Goal: Information Seeking & Learning: Learn about a topic

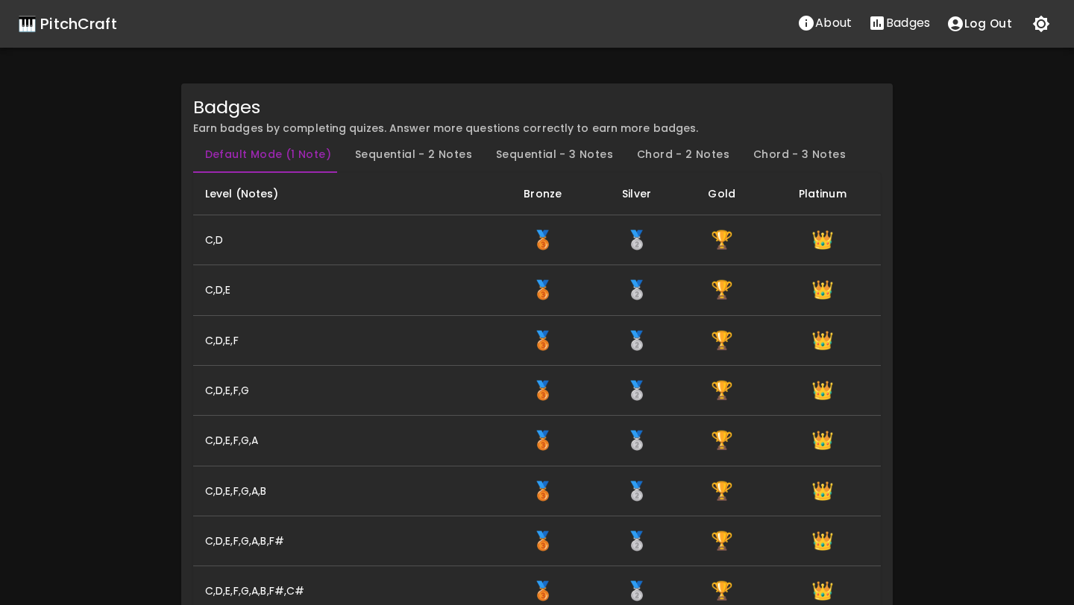
click at [85, 23] on div "🎹 PitchCraft" at bounding box center [67, 24] width 99 height 24
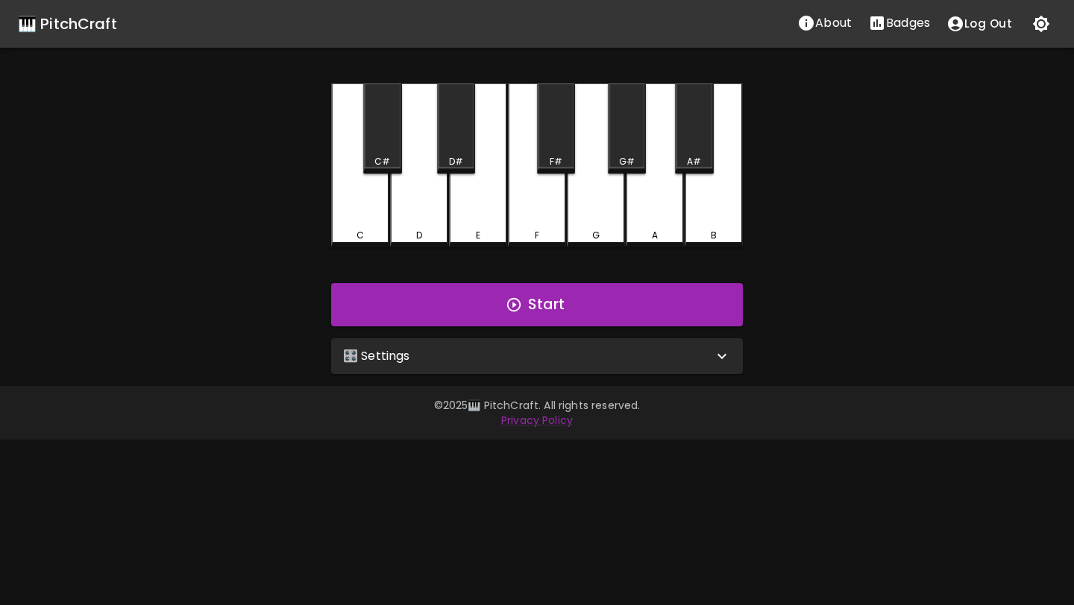
click at [566, 371] on div "🎛️ Settings" at bounding box center [537, 356] width 412 height 36
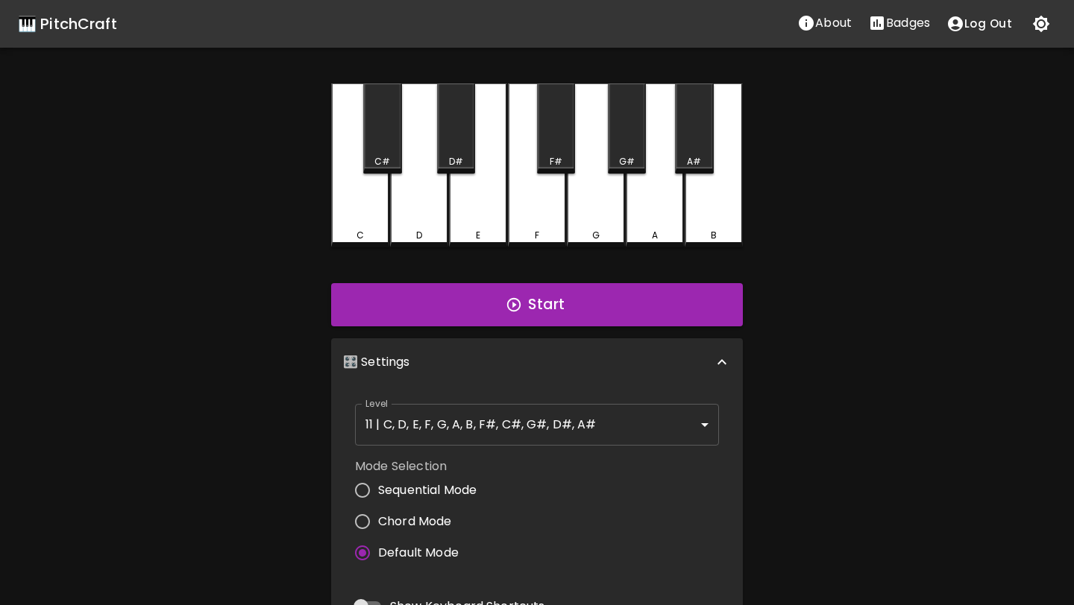
click at [444, 486] on span "Sequential Mode" at bounding box center [427, 491] width 98 height 18
click at [378, 486] on input "Sequential Mode" at bounding box center [362, 490] width 31 height 31
radio input "true"
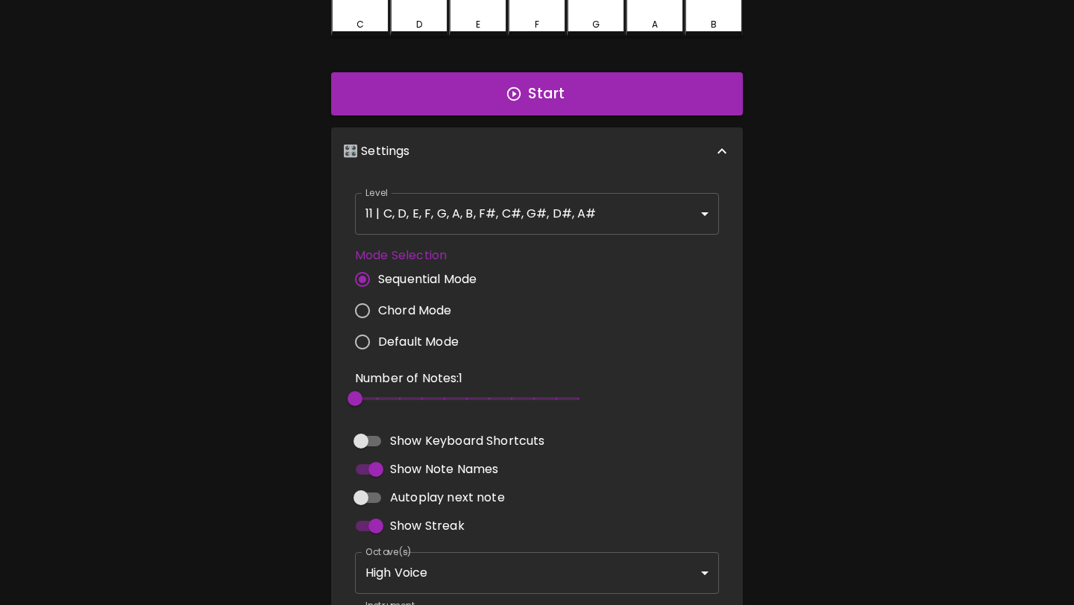
scroll to position [342, 0]
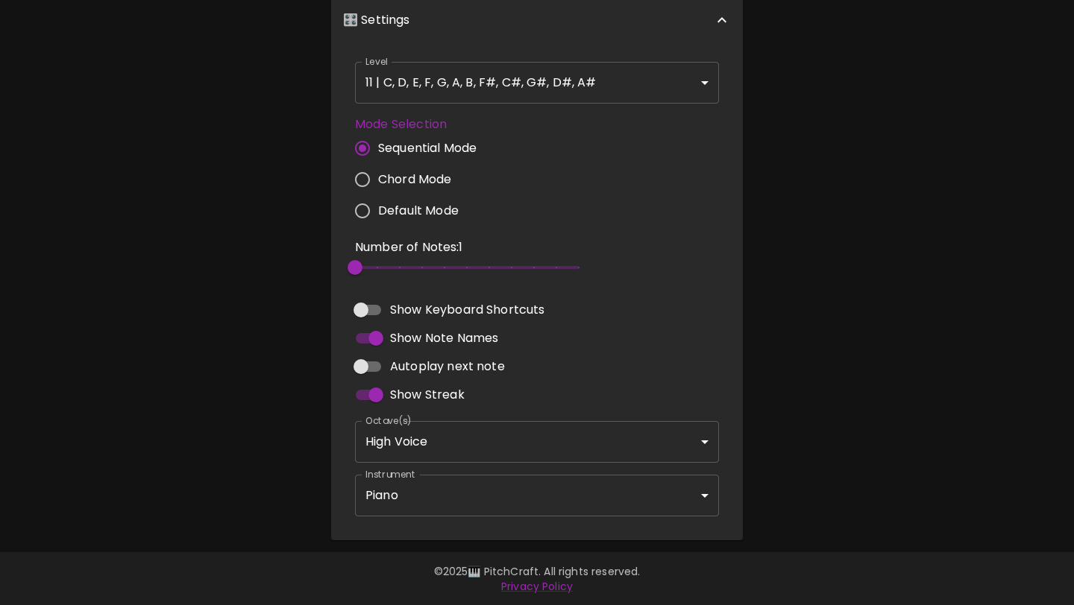
type input "12"
drag, startPoint x: 576, startPoint y: 267, endPoint x: 597, endPoint y: 265, distance: 21.7
click at [597, 265] on div "Number of Notes: 12 12" at bounding box center [537, 261] width 376 height 57
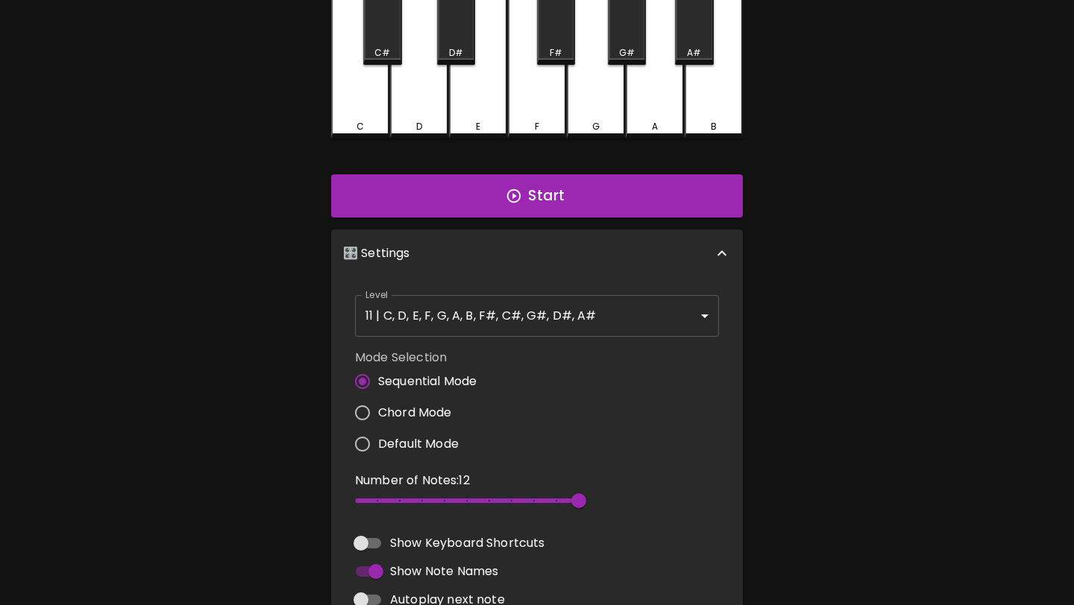
scroll to position [95, 0]
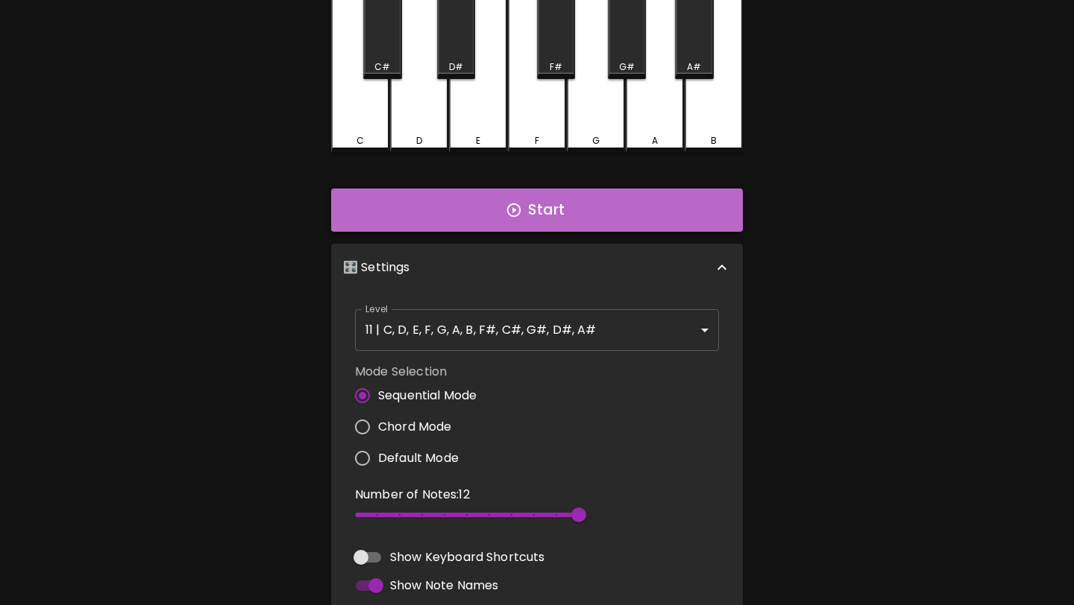
click at [631, 215] on button "Start" at bounding box center [537, 210] width 412 height 43
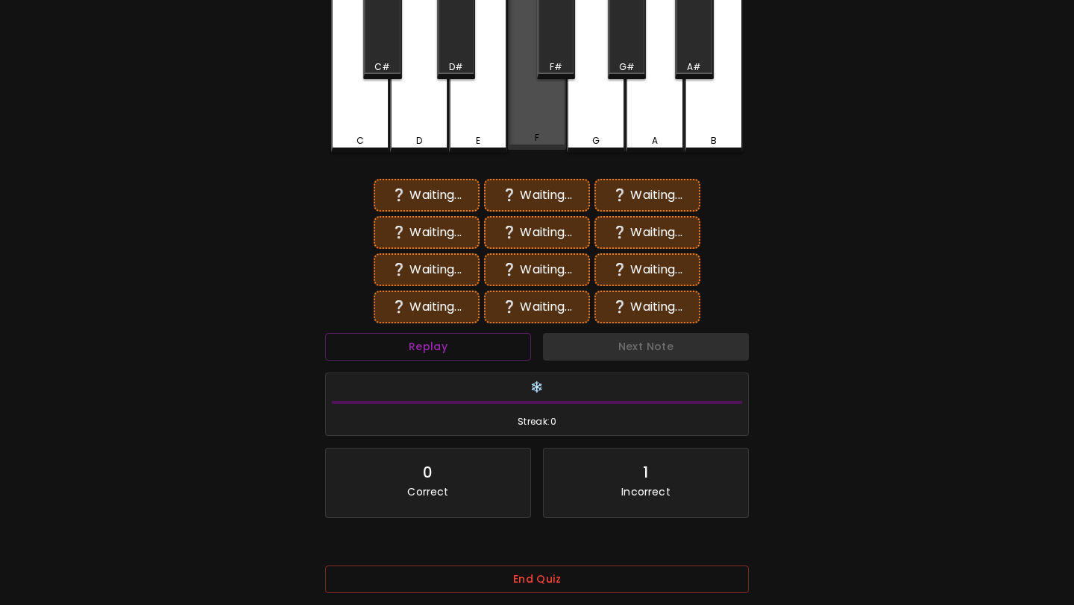
click at [546, 106] on div "F" at bounding box center [537, 69] width 58 height 161
click at [447, 108] on div "D" at bounding box center [419, 71] width 58 height 164
click at [562, 578] on button "End Quiz" at bounding box center [536, 580] width 423 height 28
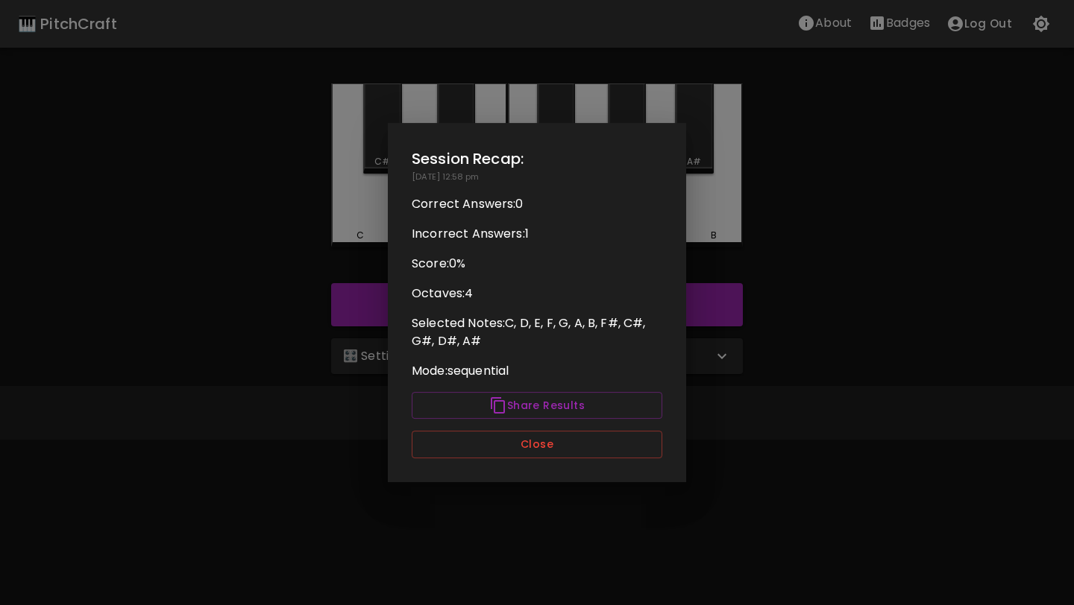
scroll to position [0, 0]
click at [560, 453] on button "Close" at bounding box center [537, 445] width 250 height 28
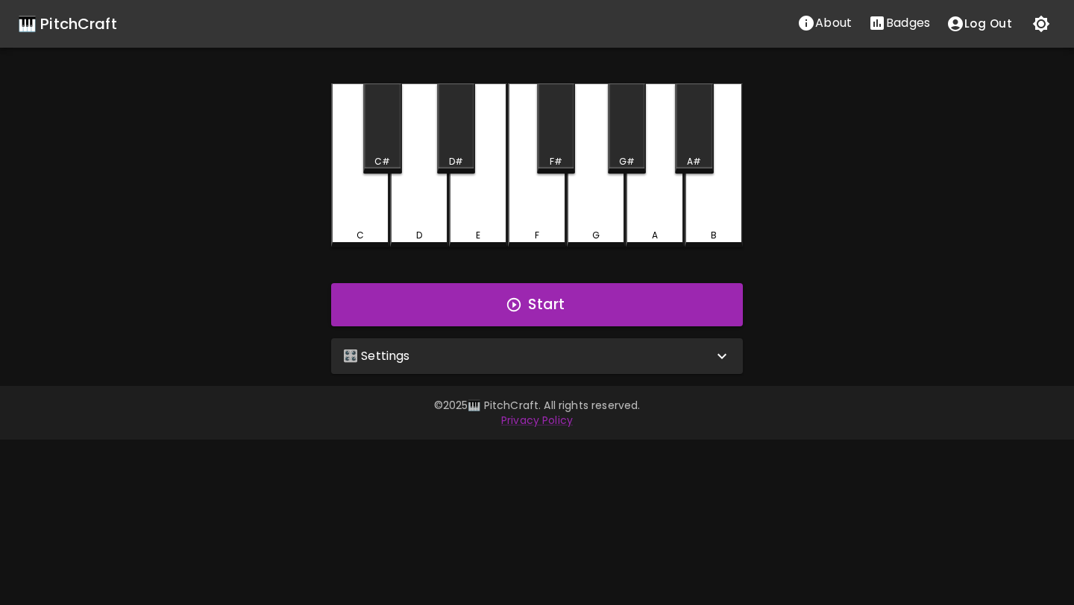
click at [541, 347] on div "🎛️ Settings" at bounding box center [528, 356] width 370 height 18
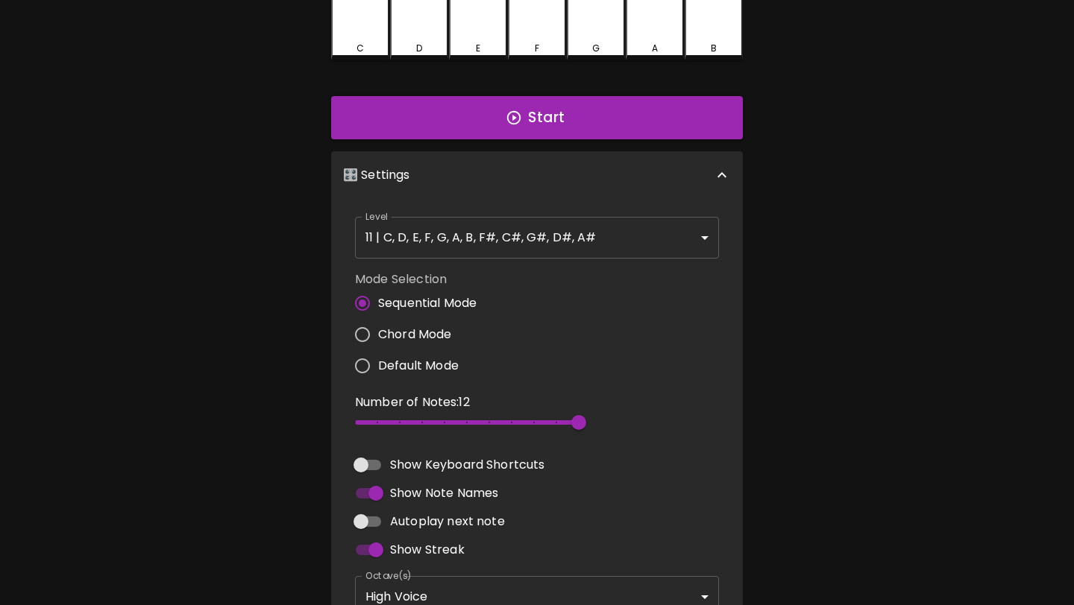
scroll to position [250, 0]
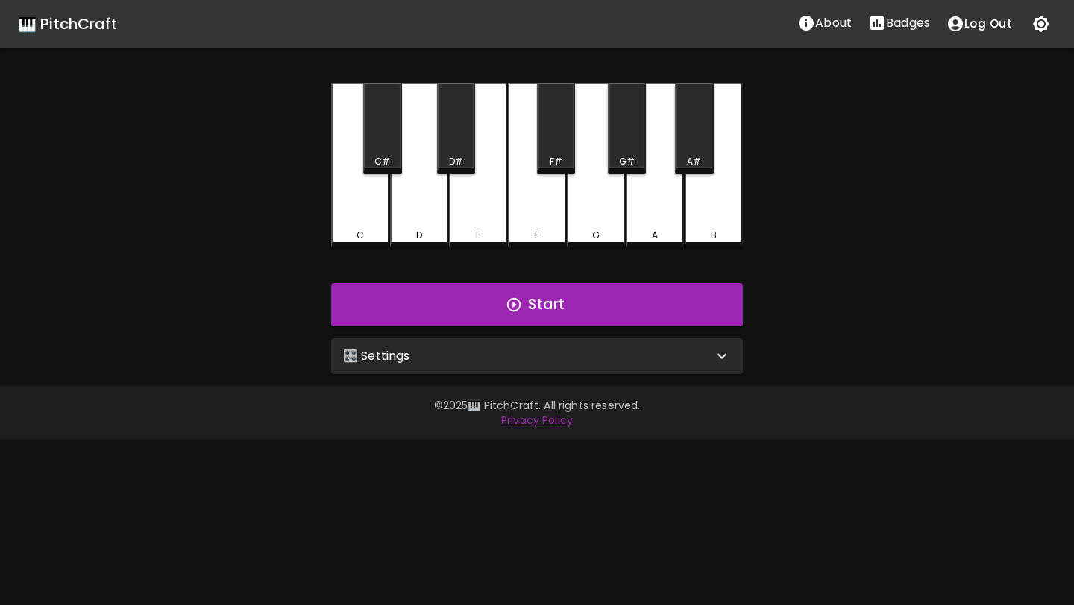
click at [415, 356] on div "🎛️ Settings" at bounding box center [528, 356] width 370 height 18
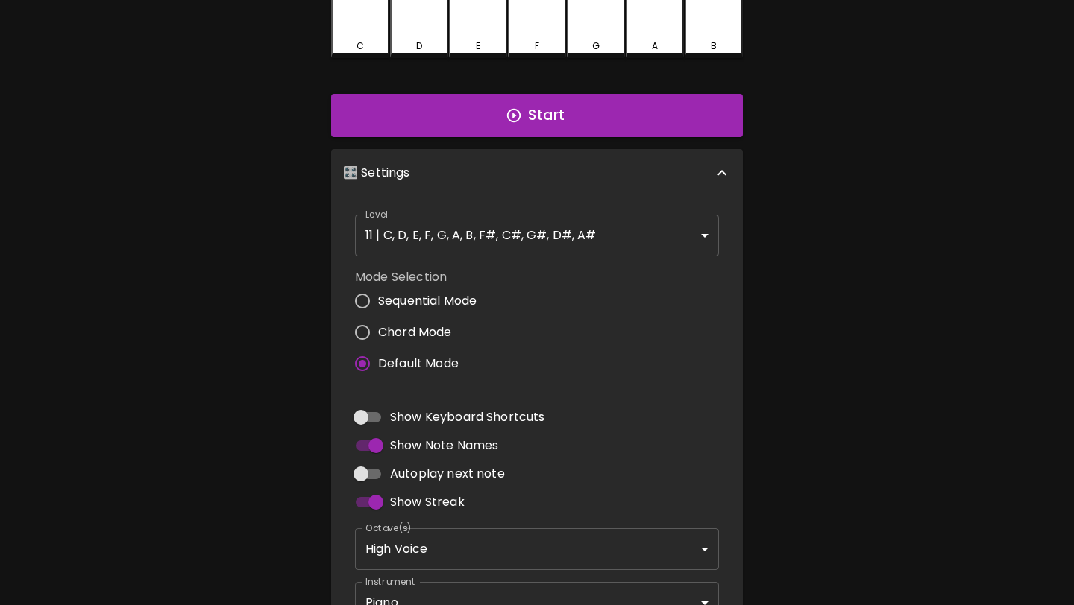
scroll to position [235, 0]
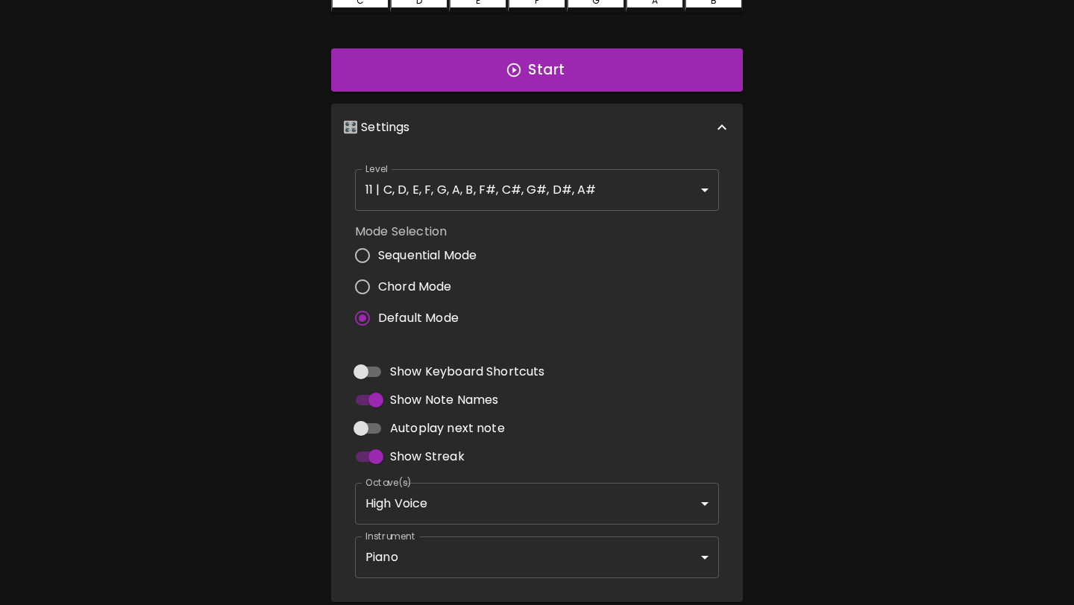
click at [389, 253] on span "Sequential Mode" at bounding box center [427, 256] width 98 height 18
click at [378, 253] on input "Sequential Mode" at bounding box center [362, 255] width 31 height 31
radio input "true"
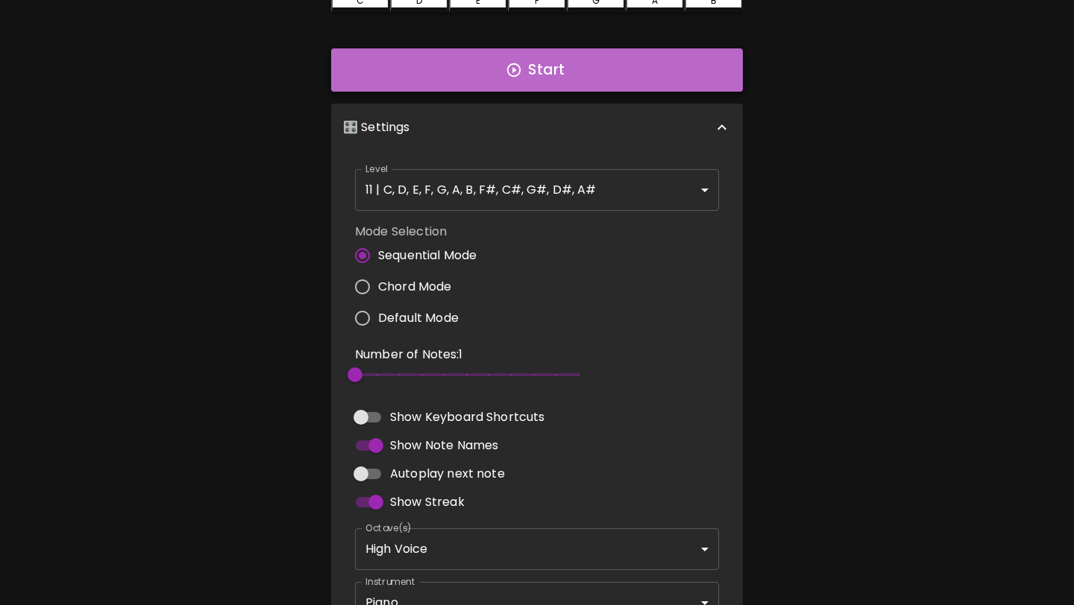
click at [581, 86] on button "Start" at bounding box center [537, 69] width 412 height 43
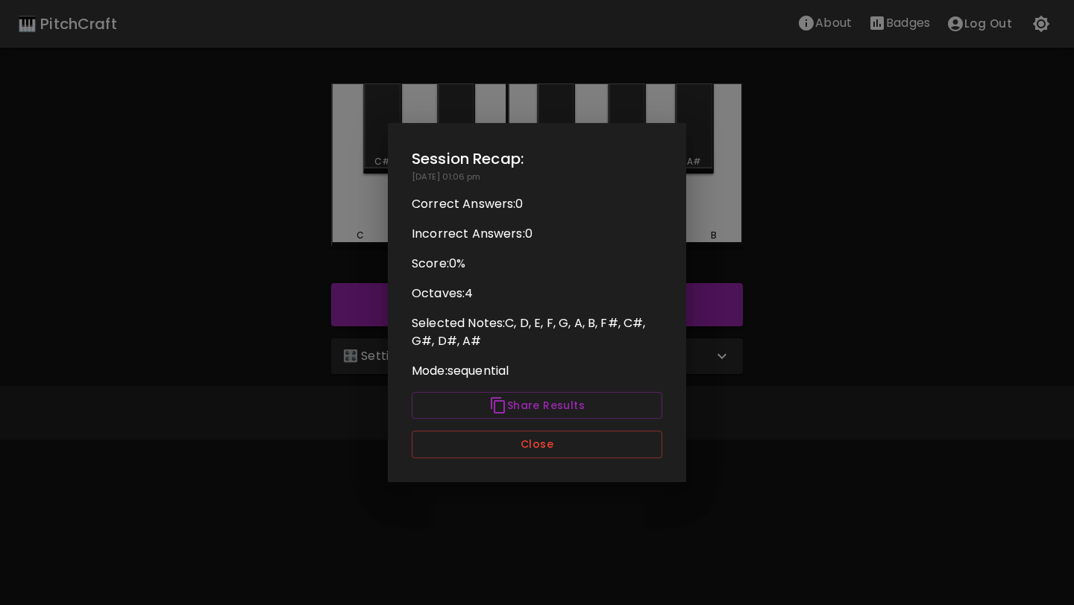
scroll to position [0, 0]
click at [594, 461] on div "Session Recap: [DATE] 01:06 pm Correct Answers: 0 Incorrect Answers: 0 Score: 0…" at bounding box center [537, 302] width 298 height 359
click at [594, 449] on button "Close" at bounding box center [537, 445] width 250 height 28
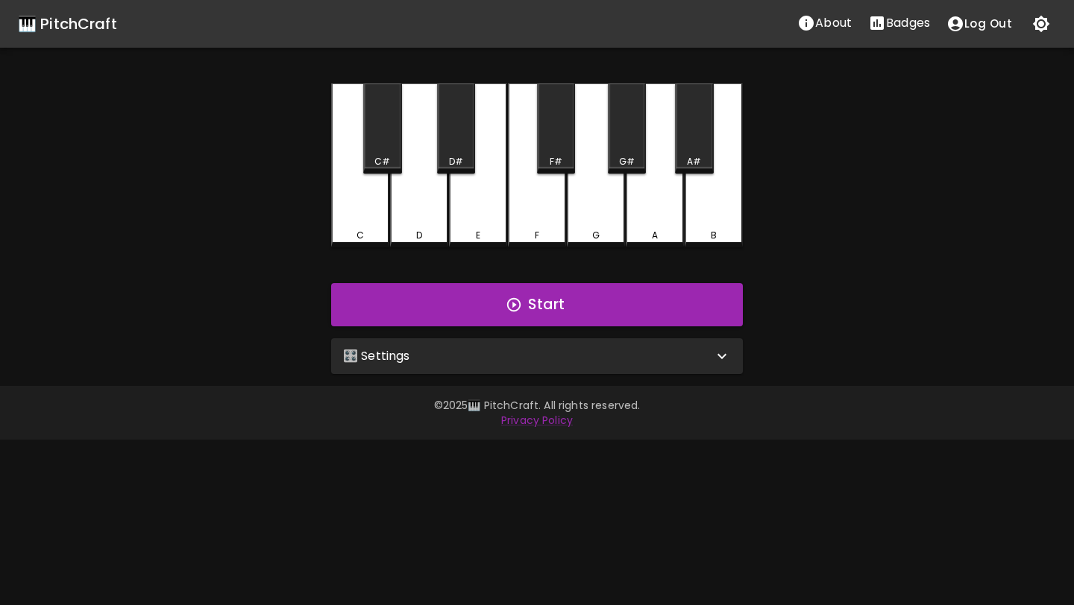
click at [604, 362] on div "🎛️ Settings" at bounding box center [528, 356] width 370 height 18
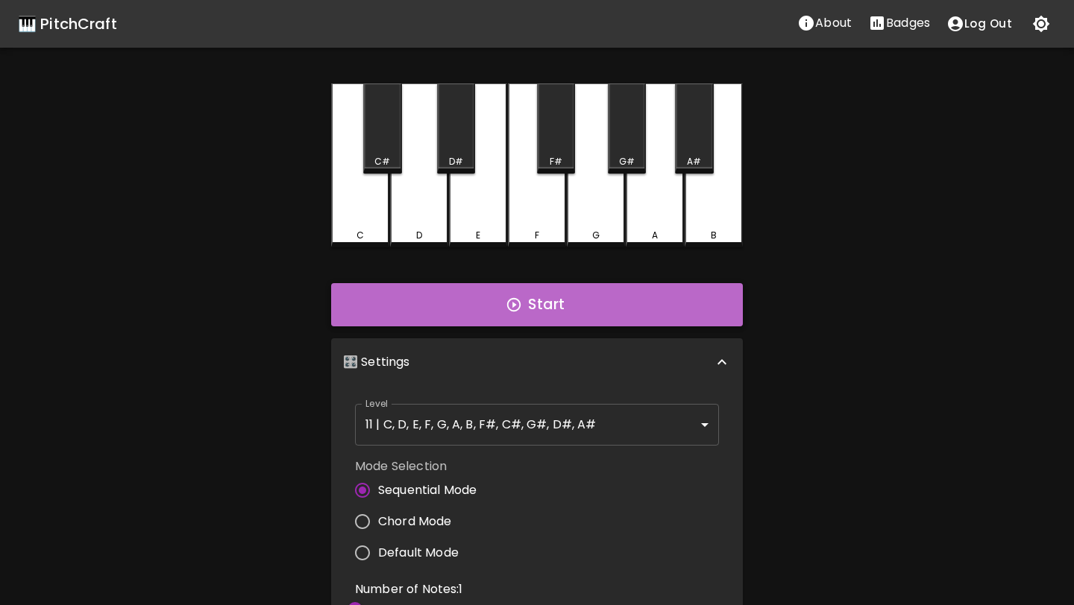
click at [492, 290] on button "Start" at bounding box center [537, 304] width 412 height 43
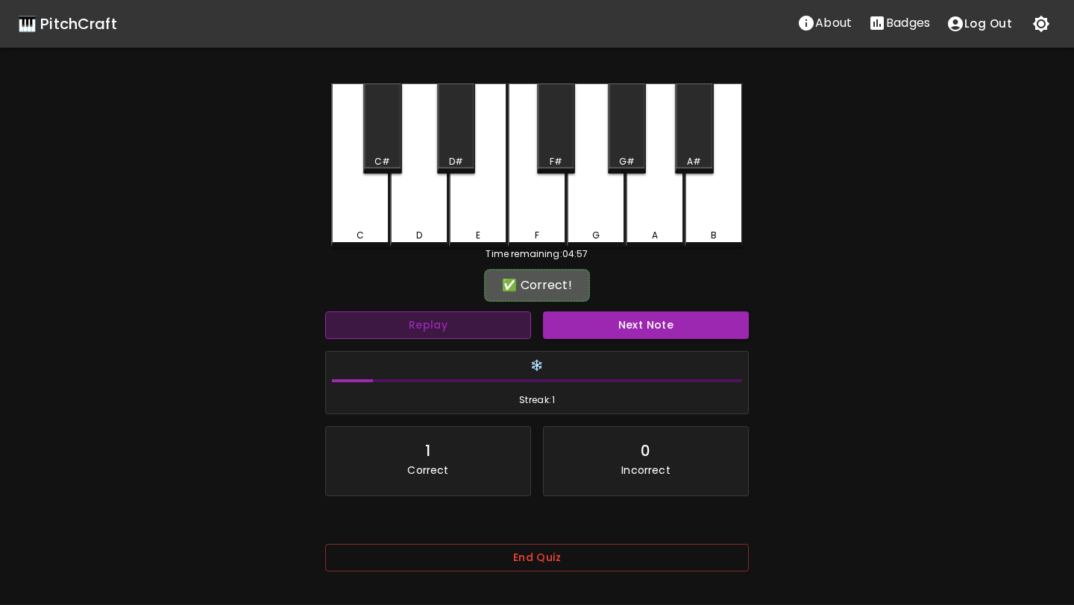
click at [475, 323] on button "Replay" at bounding box center [428, 326] width 206 height 28
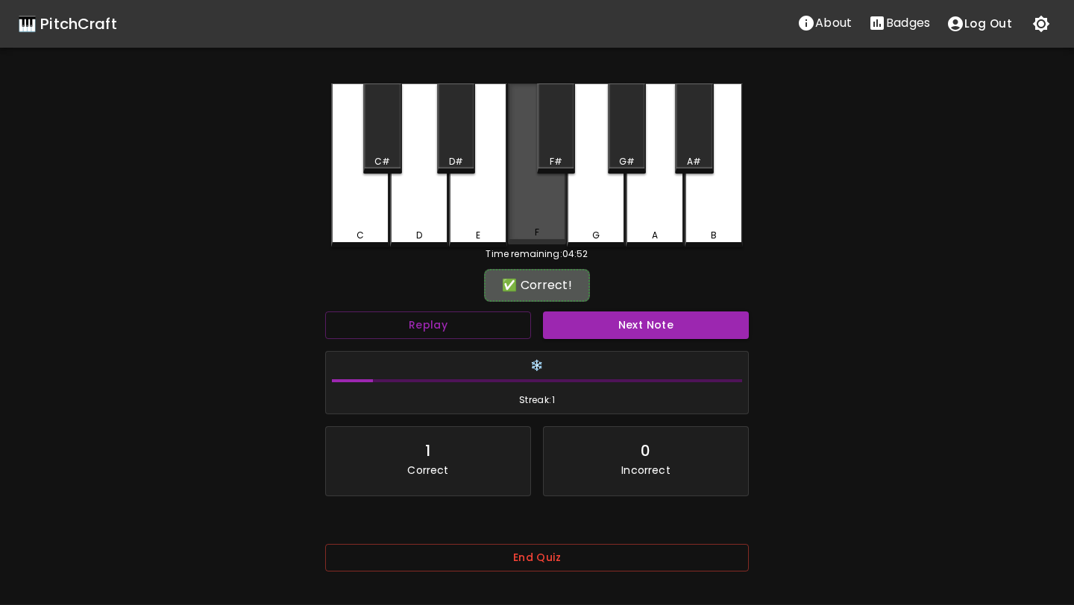
click at [523, 232] on div "F" at bounding box center [536, 232] width 55 height 13
click at [523, 232] on div "F" at bounding box center [536, 235] width 55 height 13
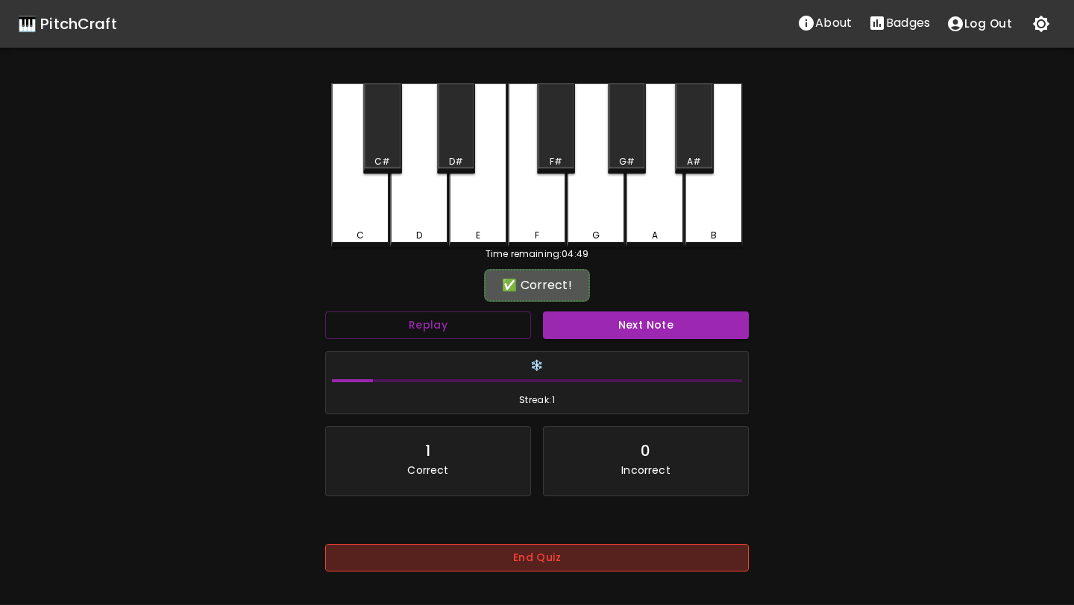
click at [535, 558] on button "End Quiz" at bounding box center [536, 558] width 423 height 28
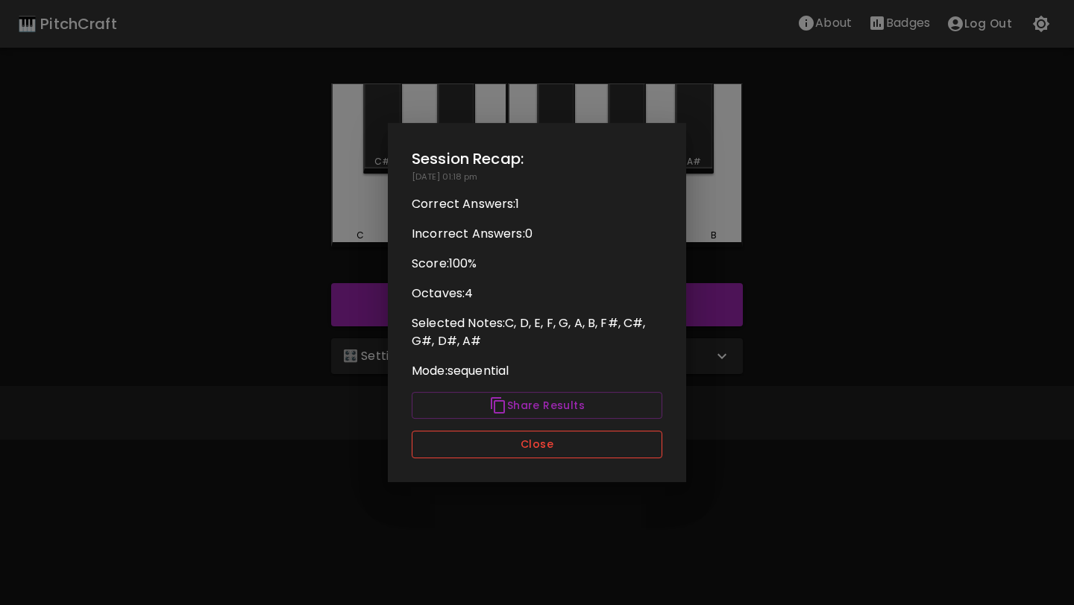
click at [487, 448] on button "Close" at bounding box center [537, 445] width 250 height 28
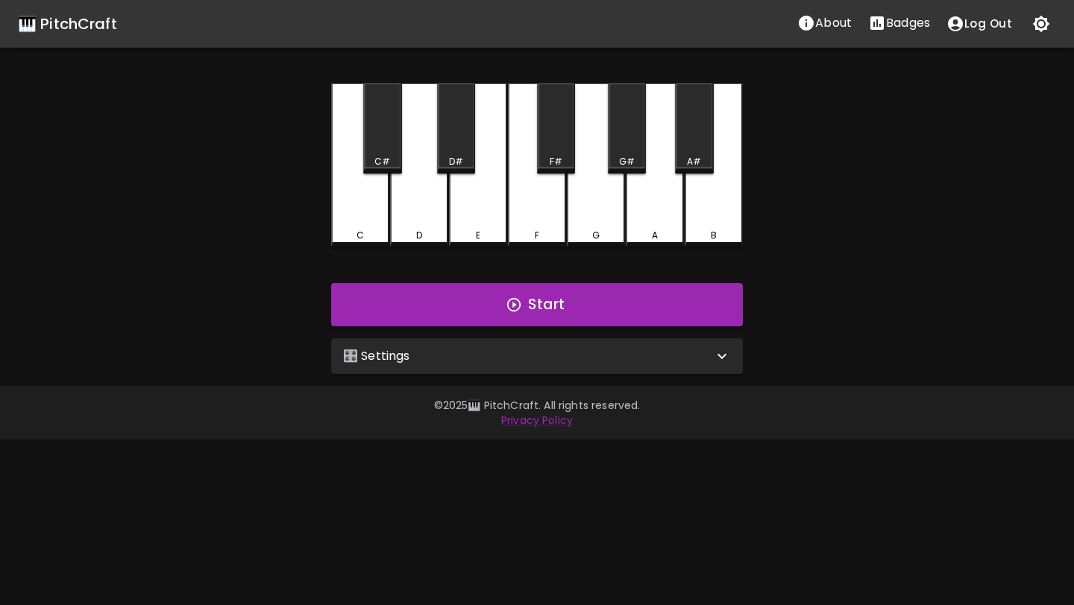
click at [531, 201] on div "F" at bounding box center [537, 165] width 58 height 164
click at [531, 201] on div "F" at bounding box center [537, 163] width 58 height 161
click at [560, 242] on div "F" at bounding box center [537, 165] width 58 height 164
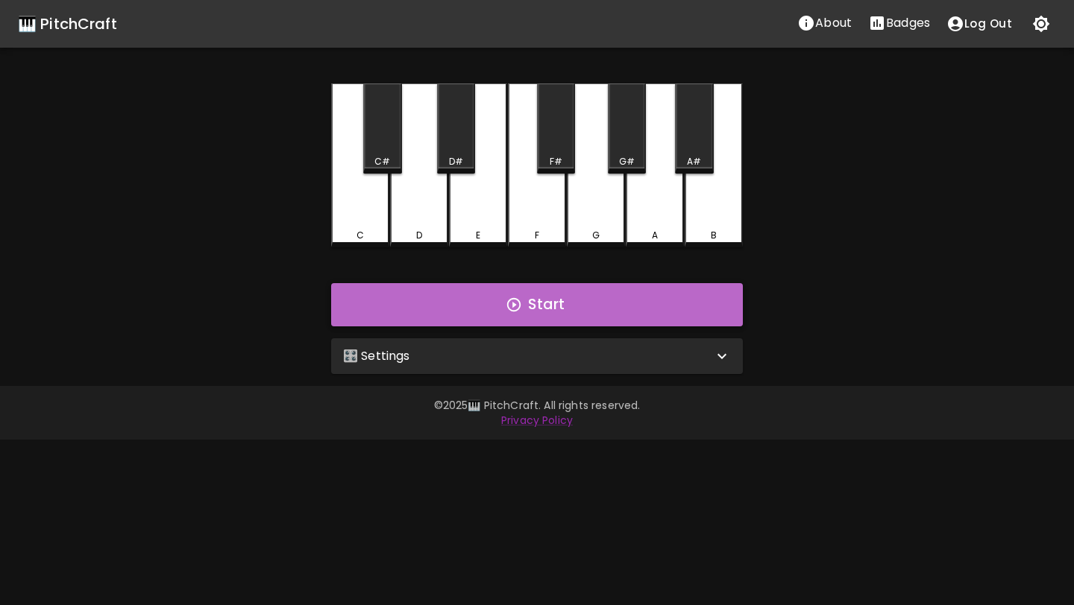
click at [550, 294] on button "Start" at bounding box center [537, 304] width 412 height 43
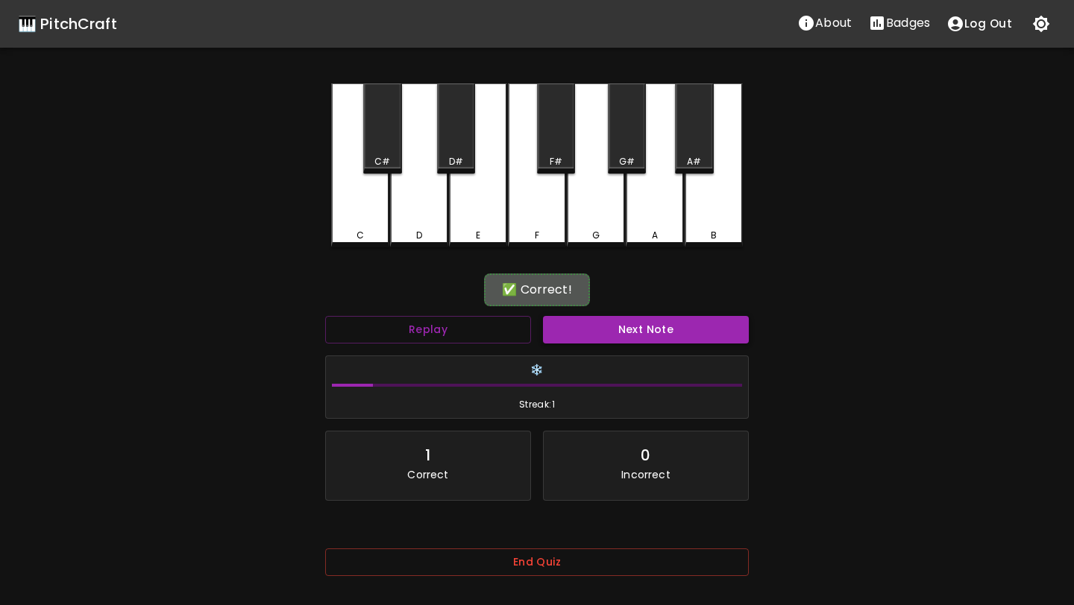
click at [593, 341] on div "Next Note" at bounding box center [646, 330] width 218 height 40
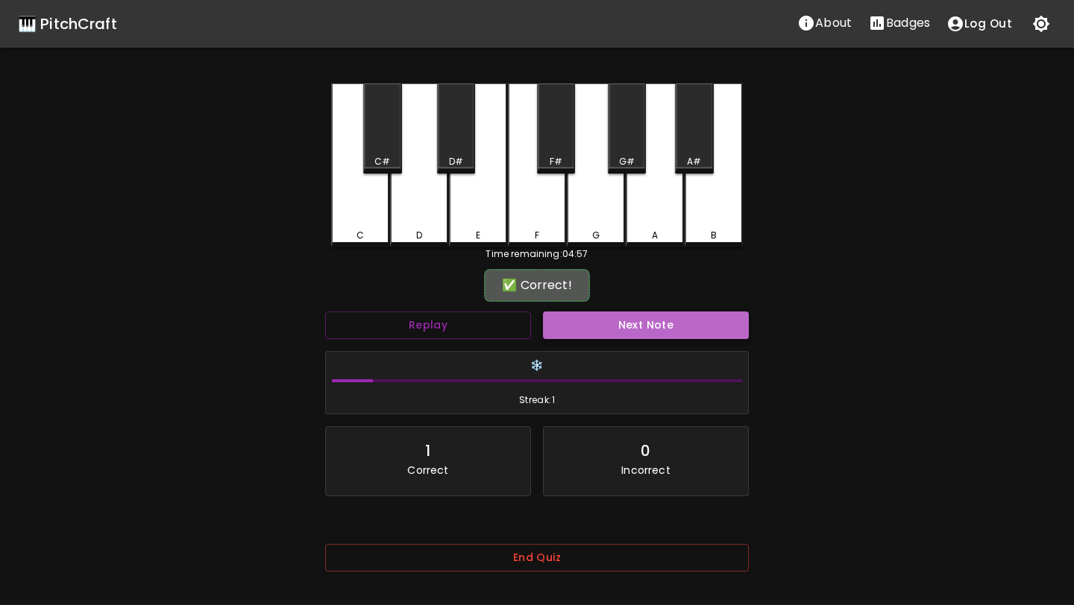
click at [596, 327] on button "Next Note" at bounding box center [646, 326] width 206 height 28
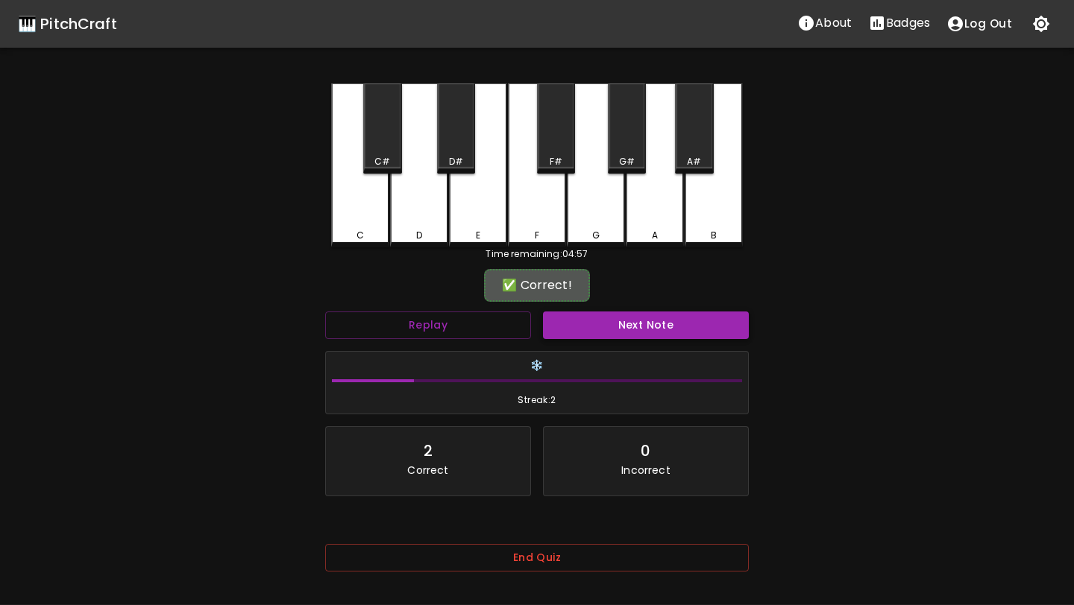
click at [596, 327] on button "Next Note" at bounding box center [646, 326] width 206 height 28
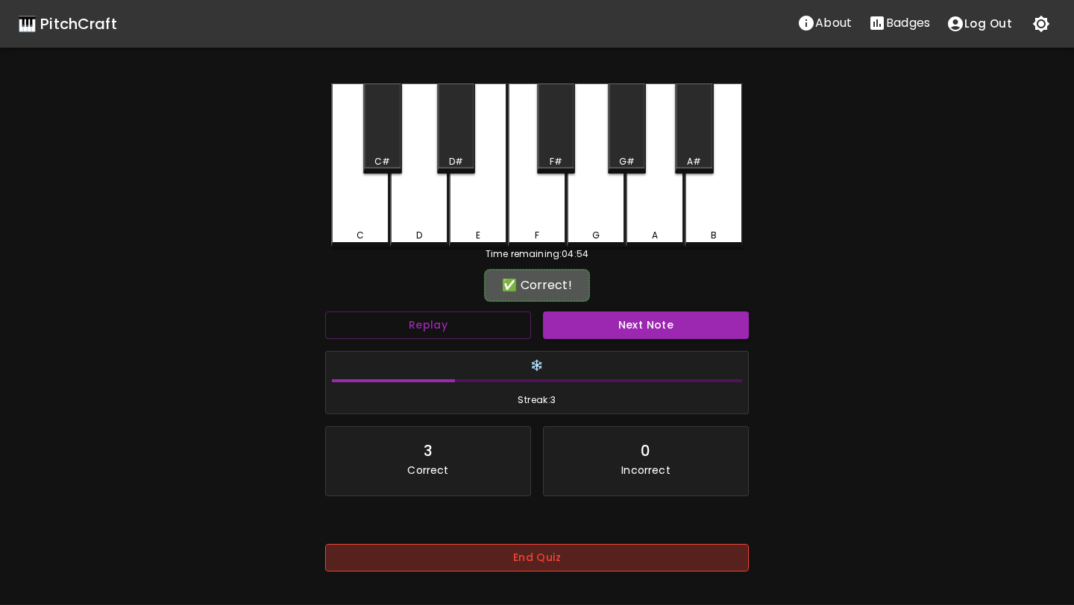
click at [582, 551] on button "End Quiz" at bounding box center [536, 558] width 423 height 28
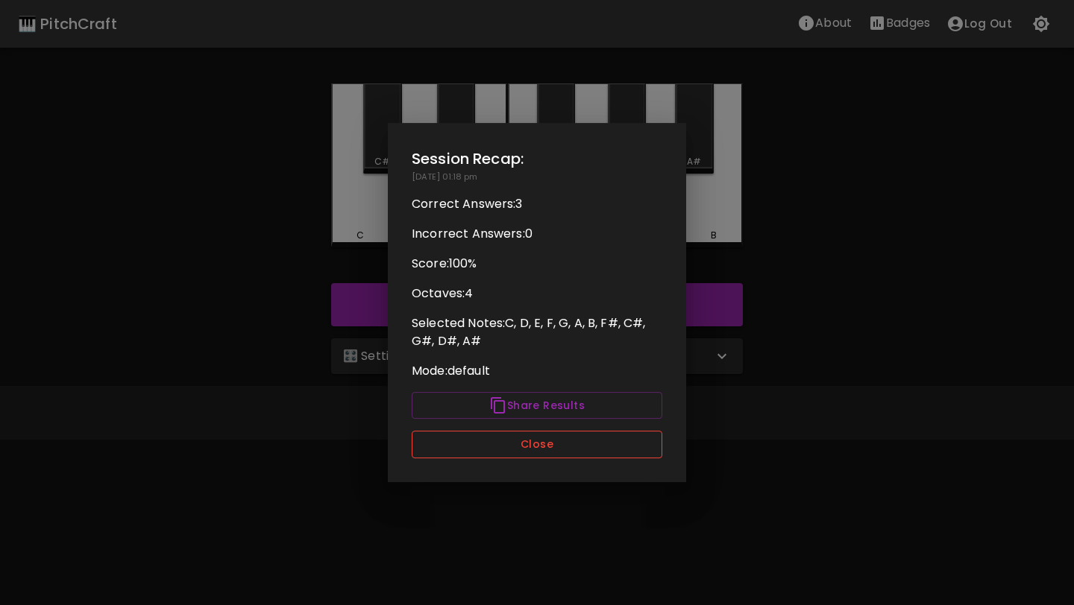
click at [565, 450] on button "Close" at bounding box center [537, 445] width 250 height 28
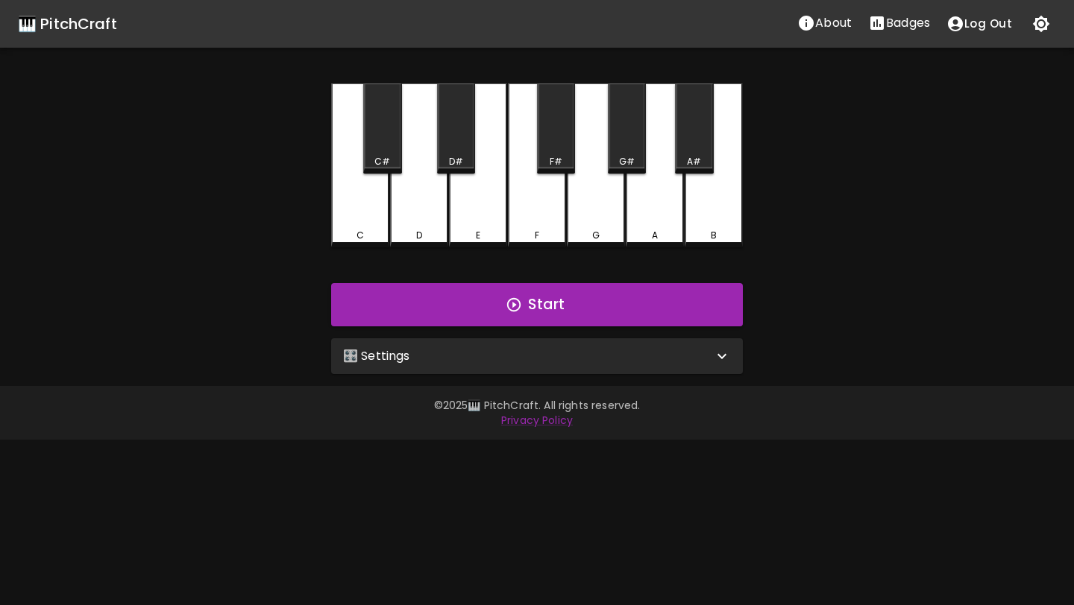
click at [572, 369] on div "🎛️ Settings" at bounding box center [537, 356] width 412 height 36
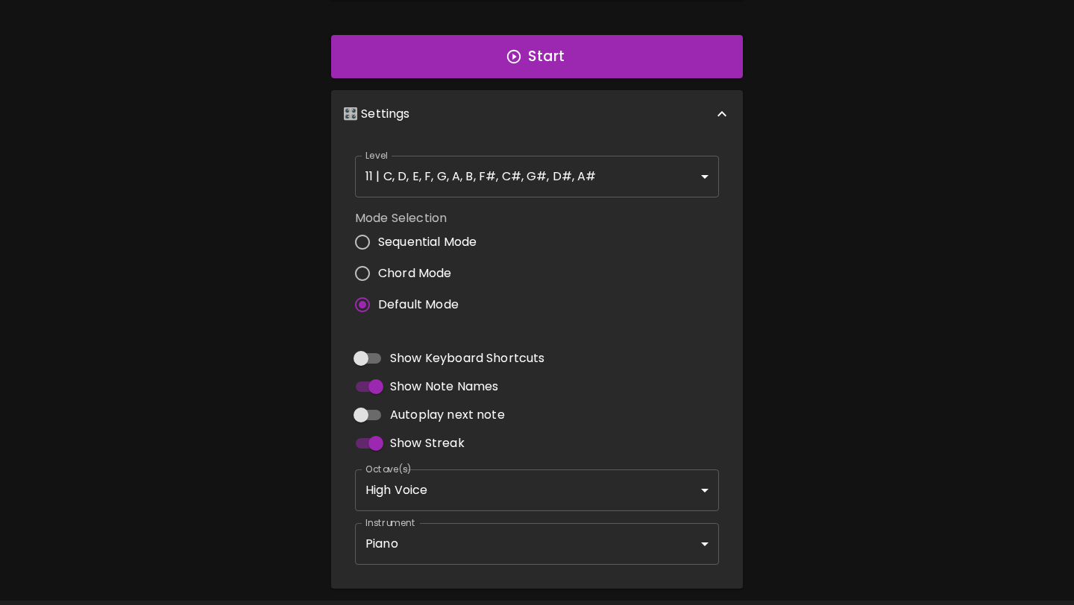
scroll to position [252, 0]
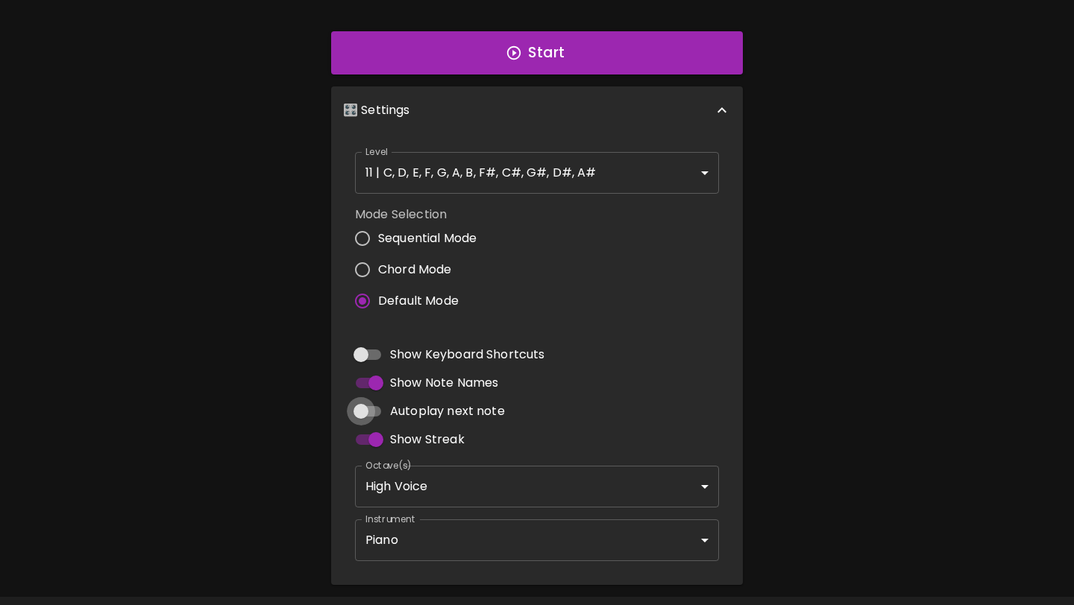
click at [372, 410] on input "Autoplay next note" at bounding box center [360, 411] width 85 height 28
checkbox input "true"
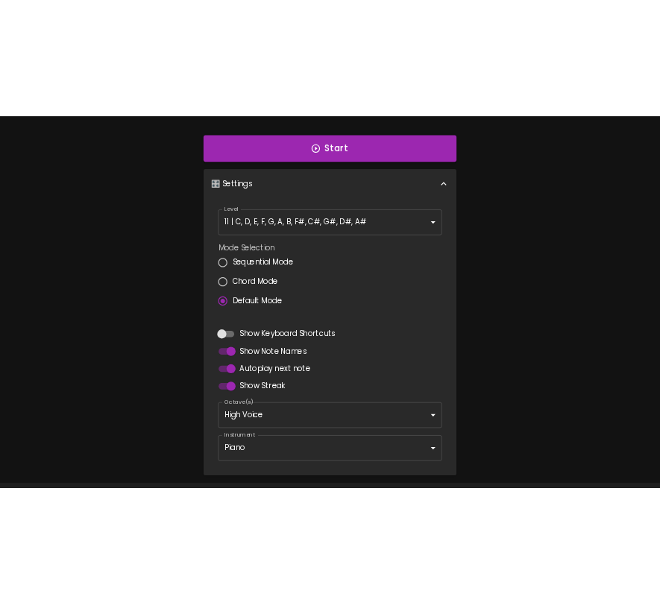
scroll to position [0, 0]
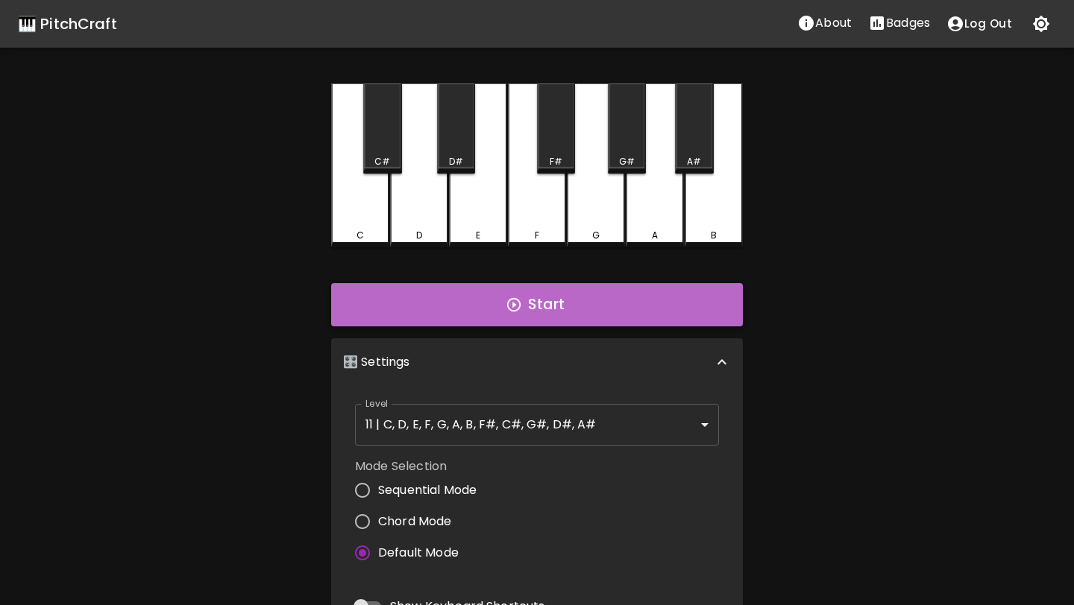
click at [584, 317] on button "Start" at bounding box center [537, 304] width 412 height 43
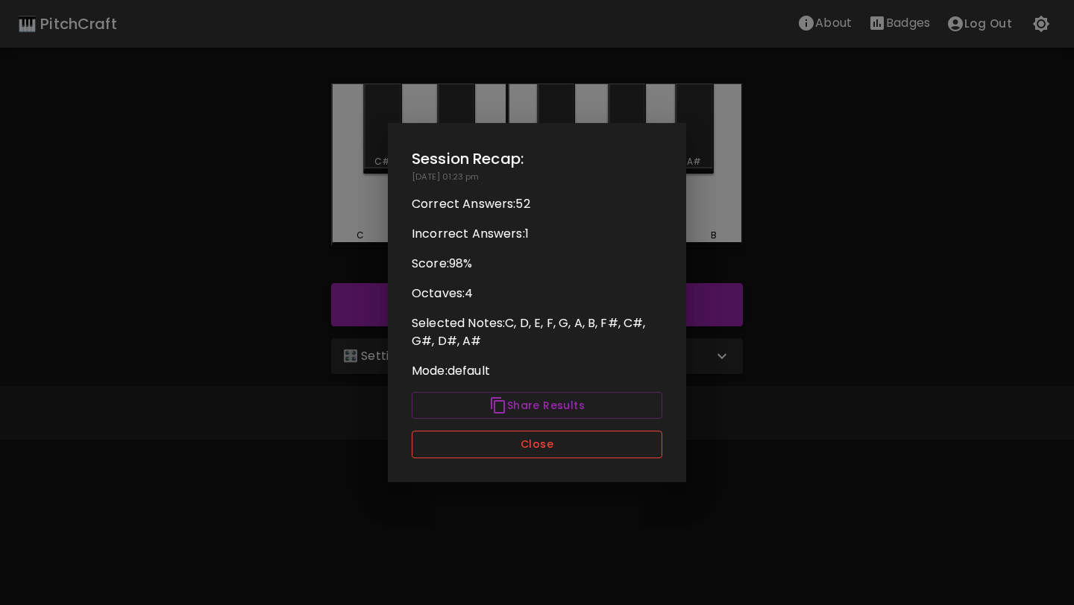
click at [547, 448] on button "Close" at bounding box center [537, 445] width 250 height 28
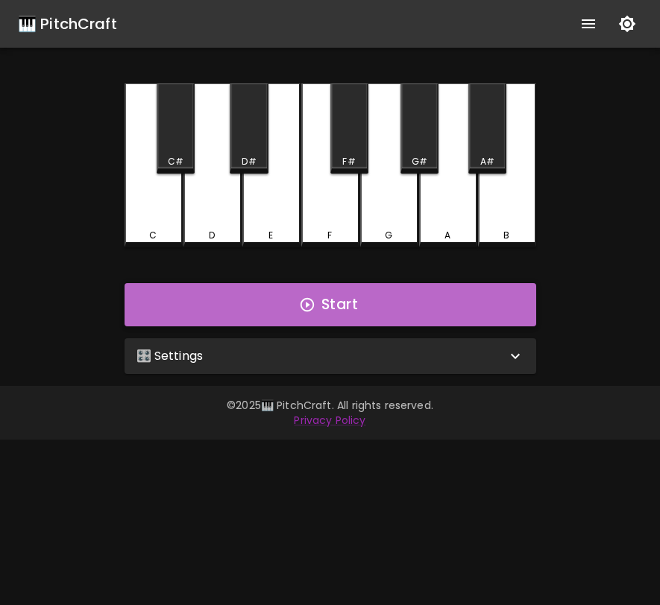
click at [388, 313] on button "Start" at bounding box center [331, 304] width 412 height 43
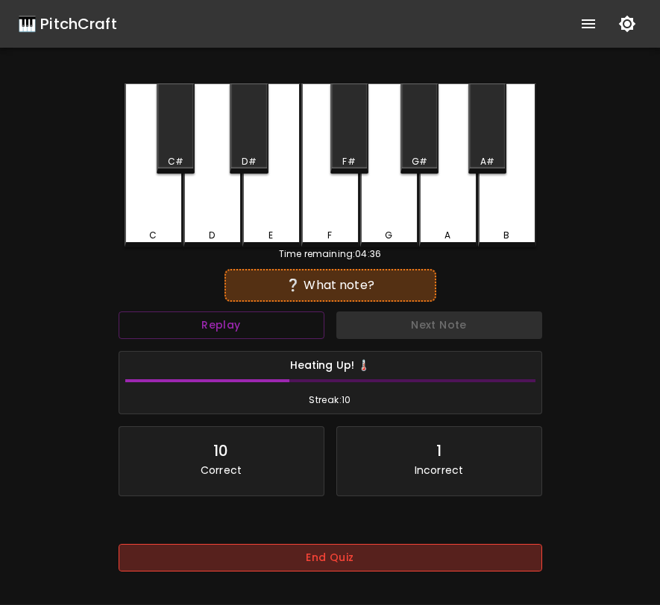
click at [322, 551] on button "End Quiz" at bounding box center [330, 558] width 423 height 28
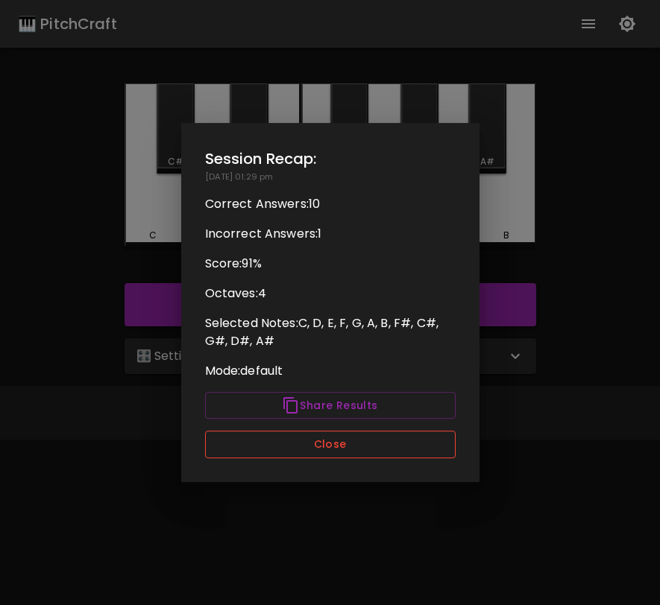
click at [338, 434] on button "Close" at bounding box center [330, 445] width 250 height 28
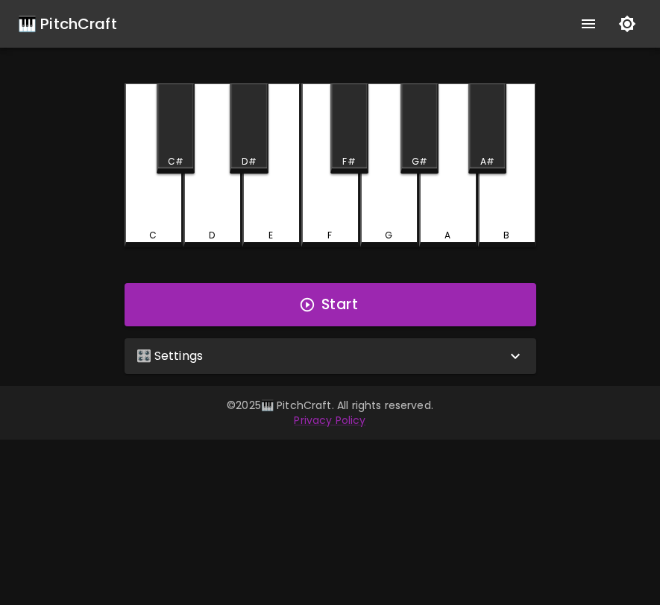
click at [277, 353] on div "🎛️ Settings" at bounding box center [321, 356] width 370 height 18
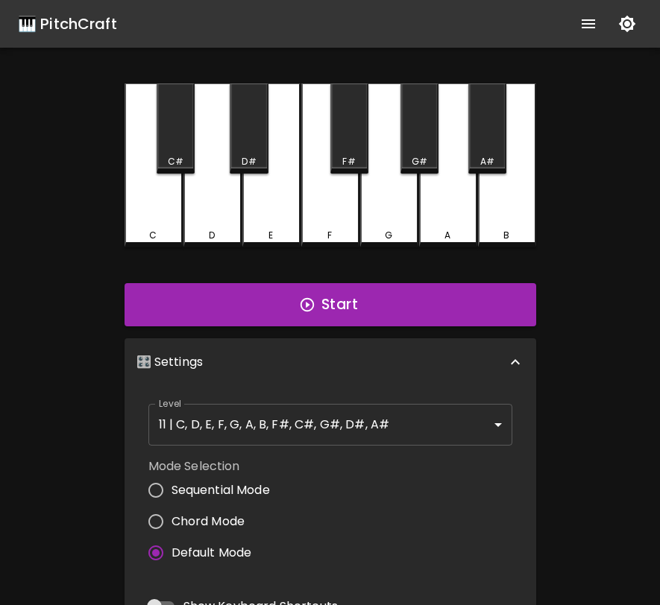
click at [221, 491] on span "Sequential Mode" at bounding box center [220, 491] width 98 height 18
click at [171, 491] on input "Sequential Mode" at bounding box center [155, 490] width 31 height 31
radio input "true"
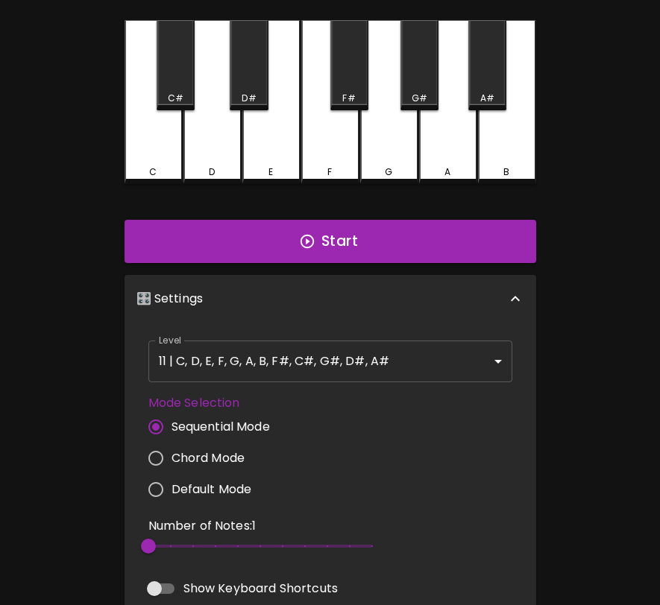
scroll to position [105, 0]
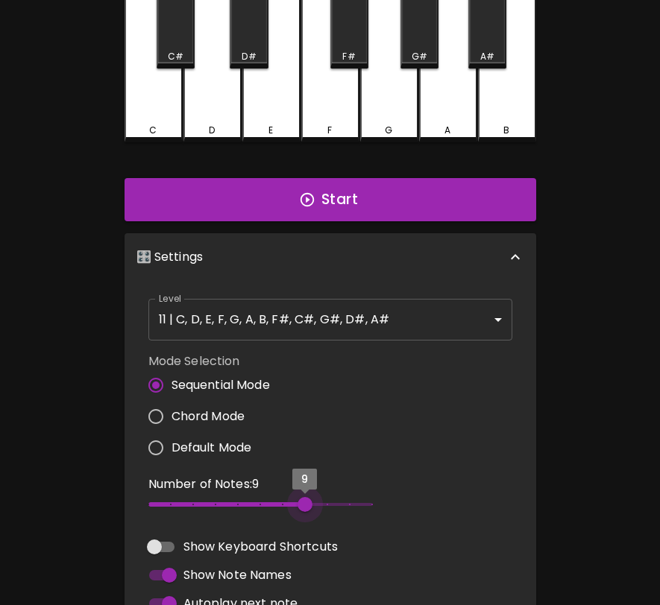
type input "12"
drag, startPoint x: 297, startPoint y: 508, endPoint x: 415, endPoint y: 518, distance: 118.2
click at [415, 518] on div "Number of Notes: 12 12" at bounding box center [330, 498] width 376 height 57
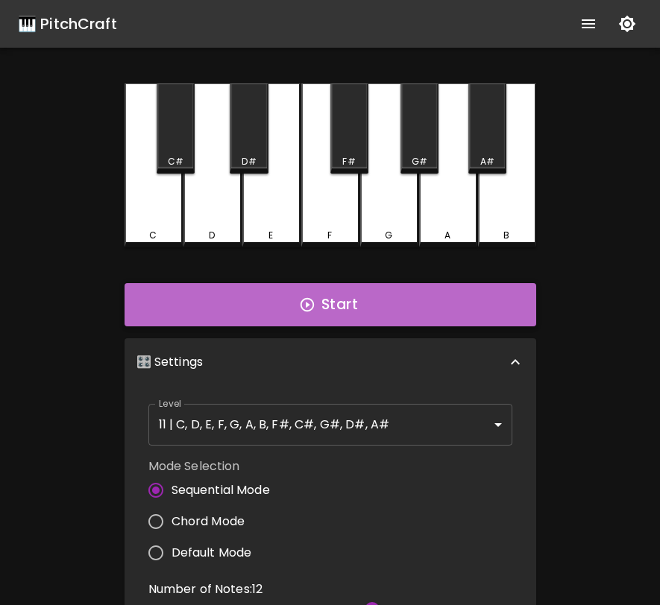
click at [412, 296] on button "Start" at bounding box center [331, 304] width 412 height 43
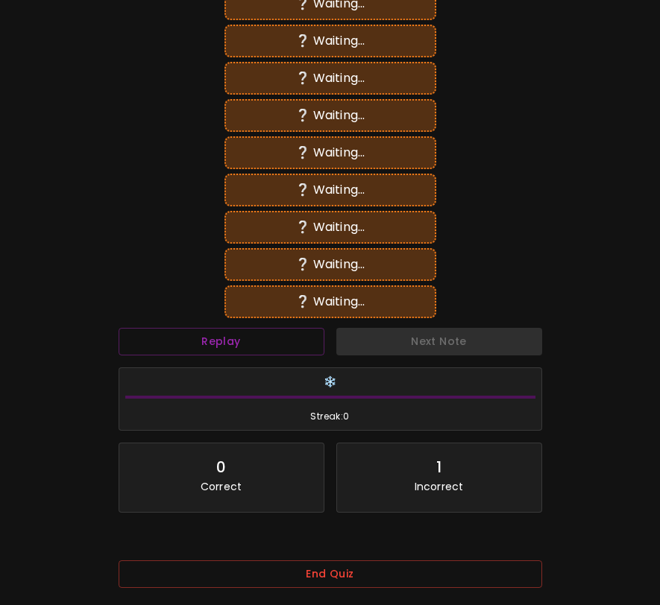
scroll to position [406, 0]
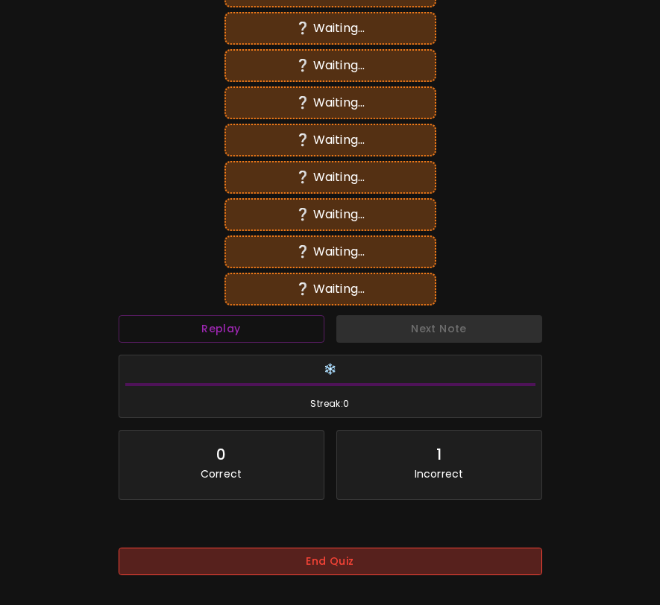
click at [304, 563] on button "End Quiz" at bounding box center [330, 562] width 423 height 28
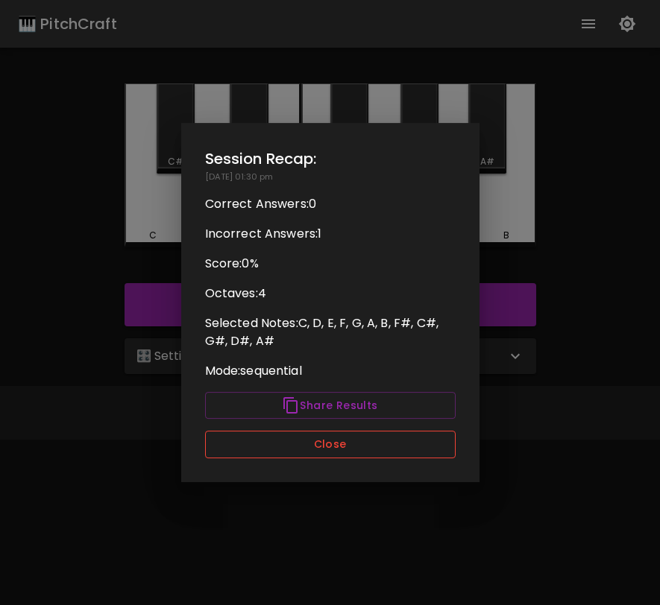
click at [349, 452] on button "Close" at bounding box center [330, 445] width 250 height 28
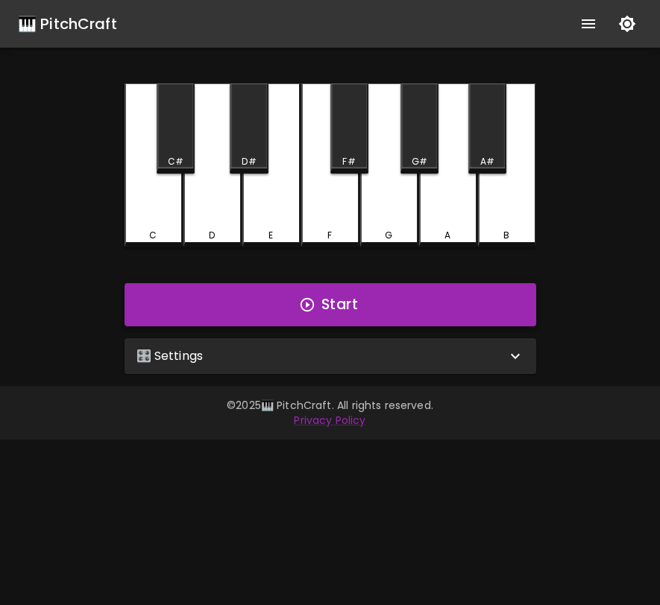
click at [404, 306] on button "Start" at bounding box center [331, 304] width 412 height 43
